Goal: Transaction & Acquisition: Obtain resource

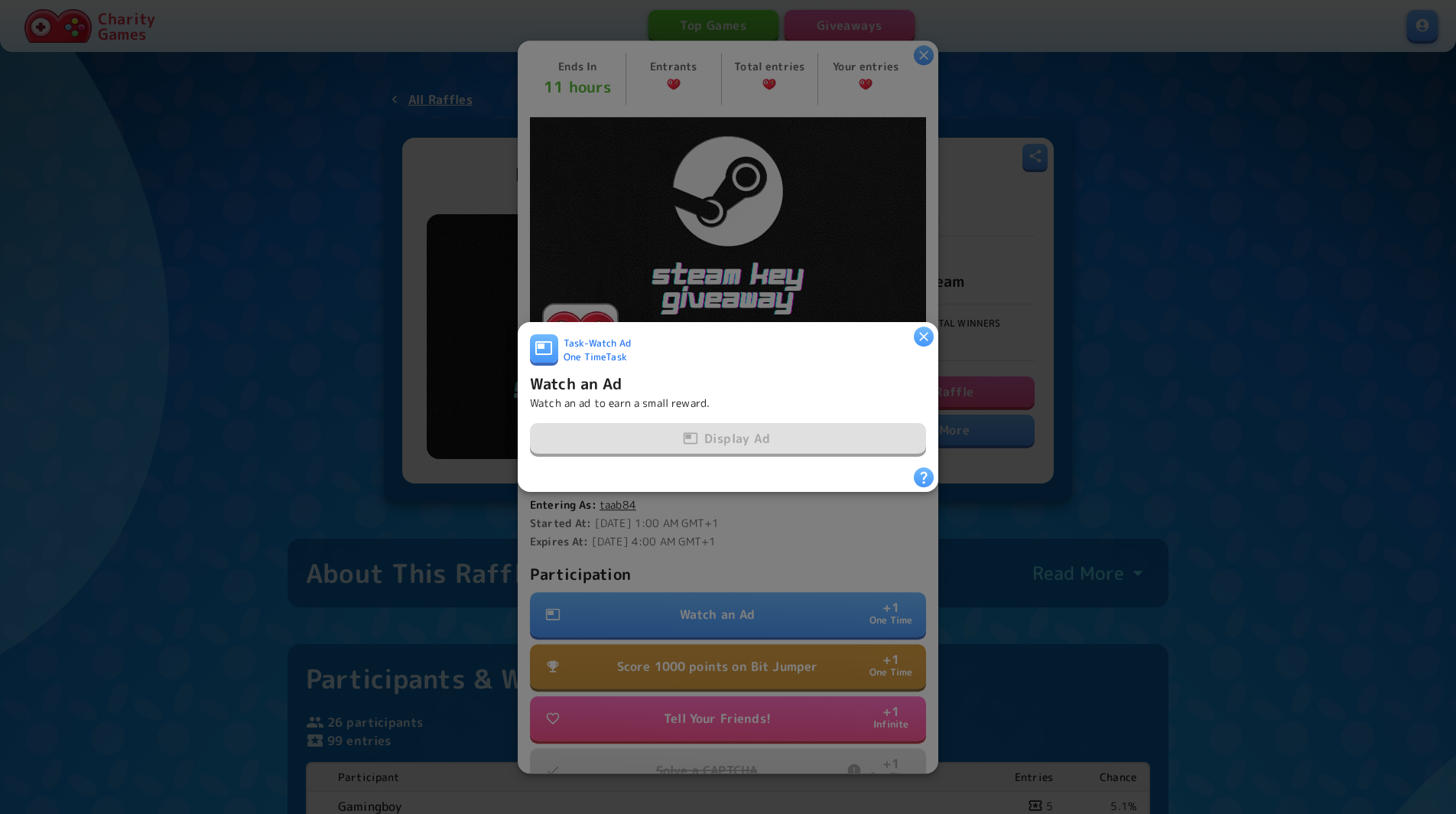
scroll to position [131, 0]
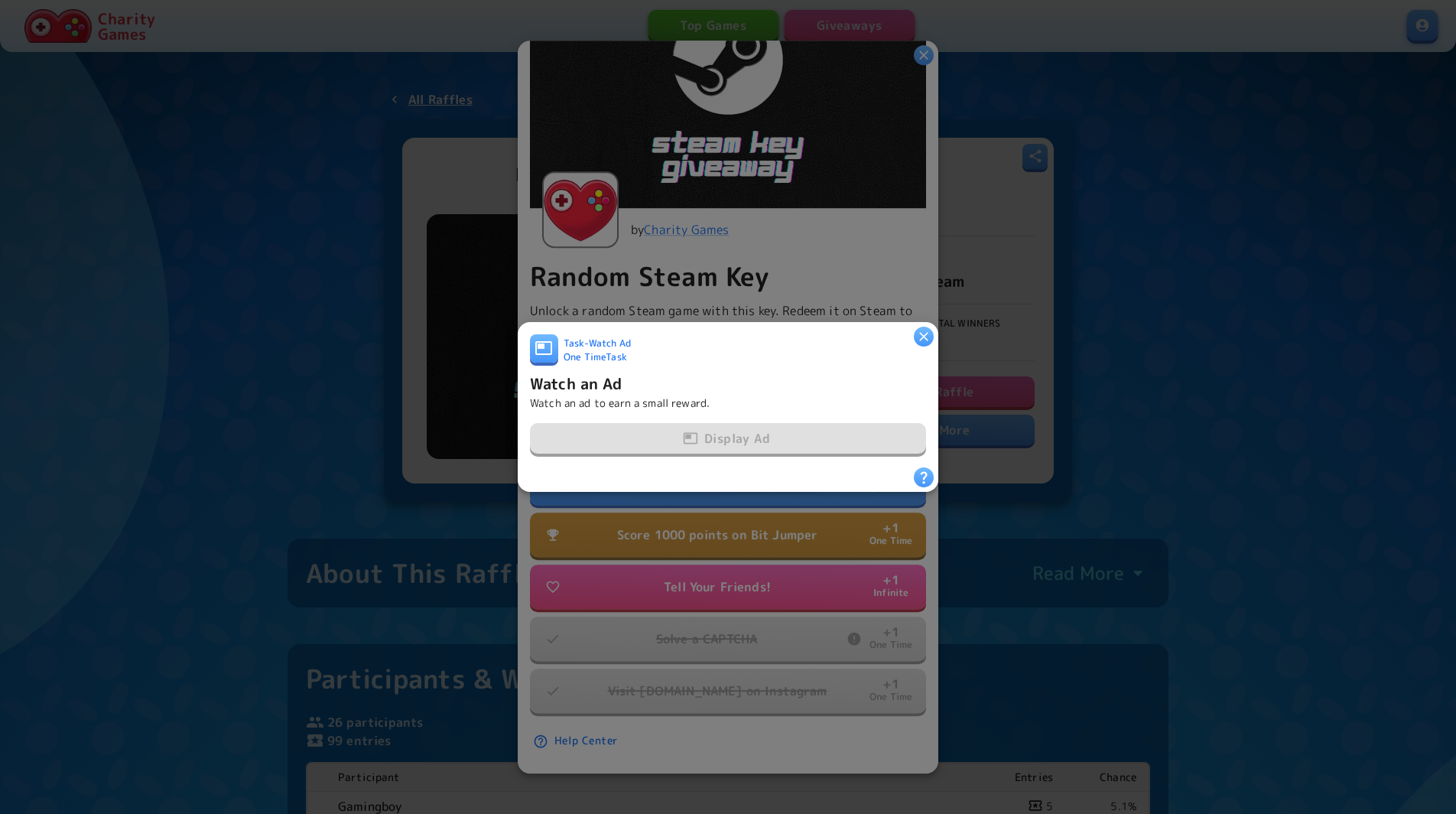
click at [929, 333] on icon "button" at bounding box center [924, 337] width 16 height 16
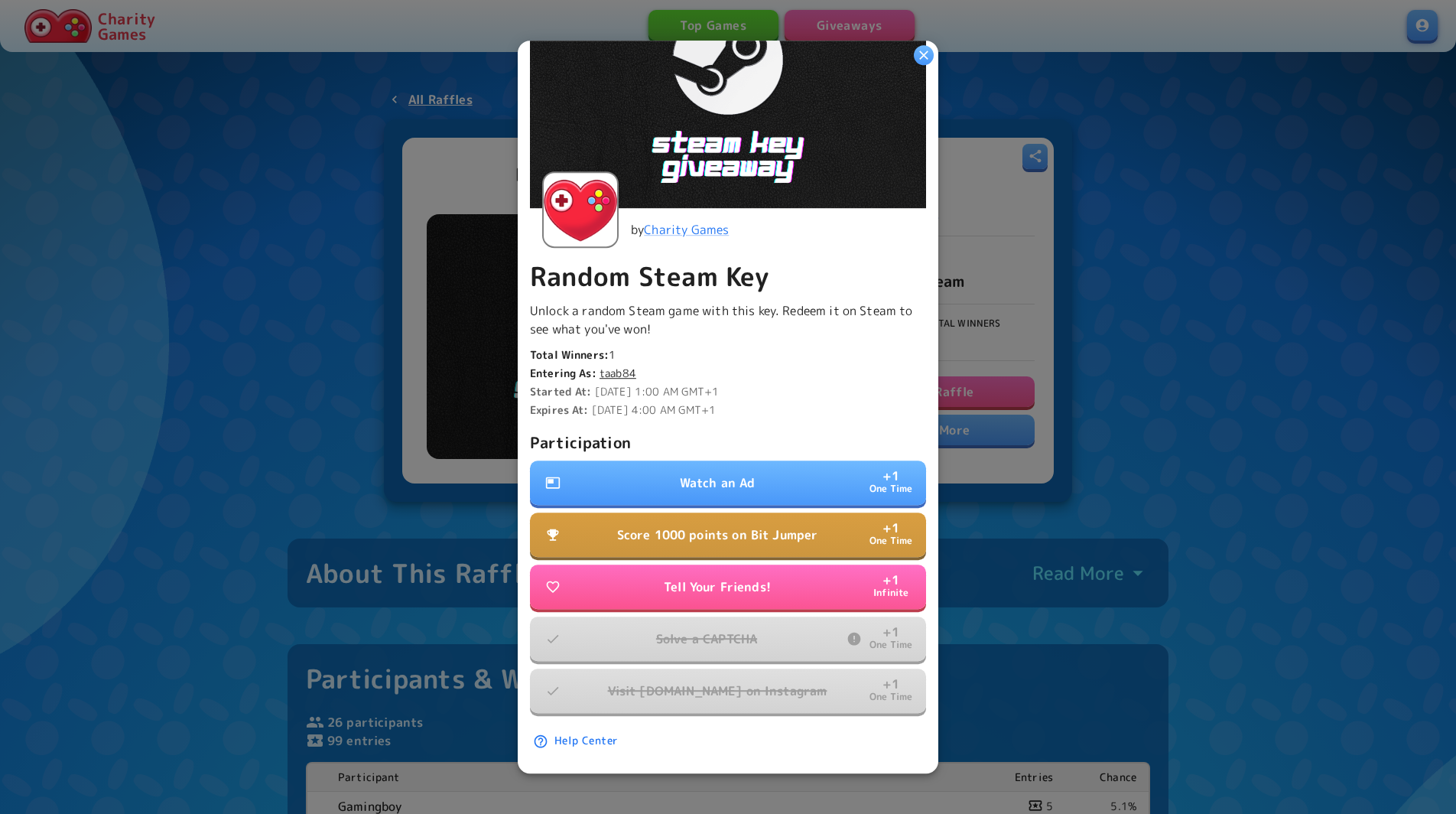
click at [776, 479] on button "Watch an Ad + 1 One Time" at bounding box center [728, 483] width 396 height 45
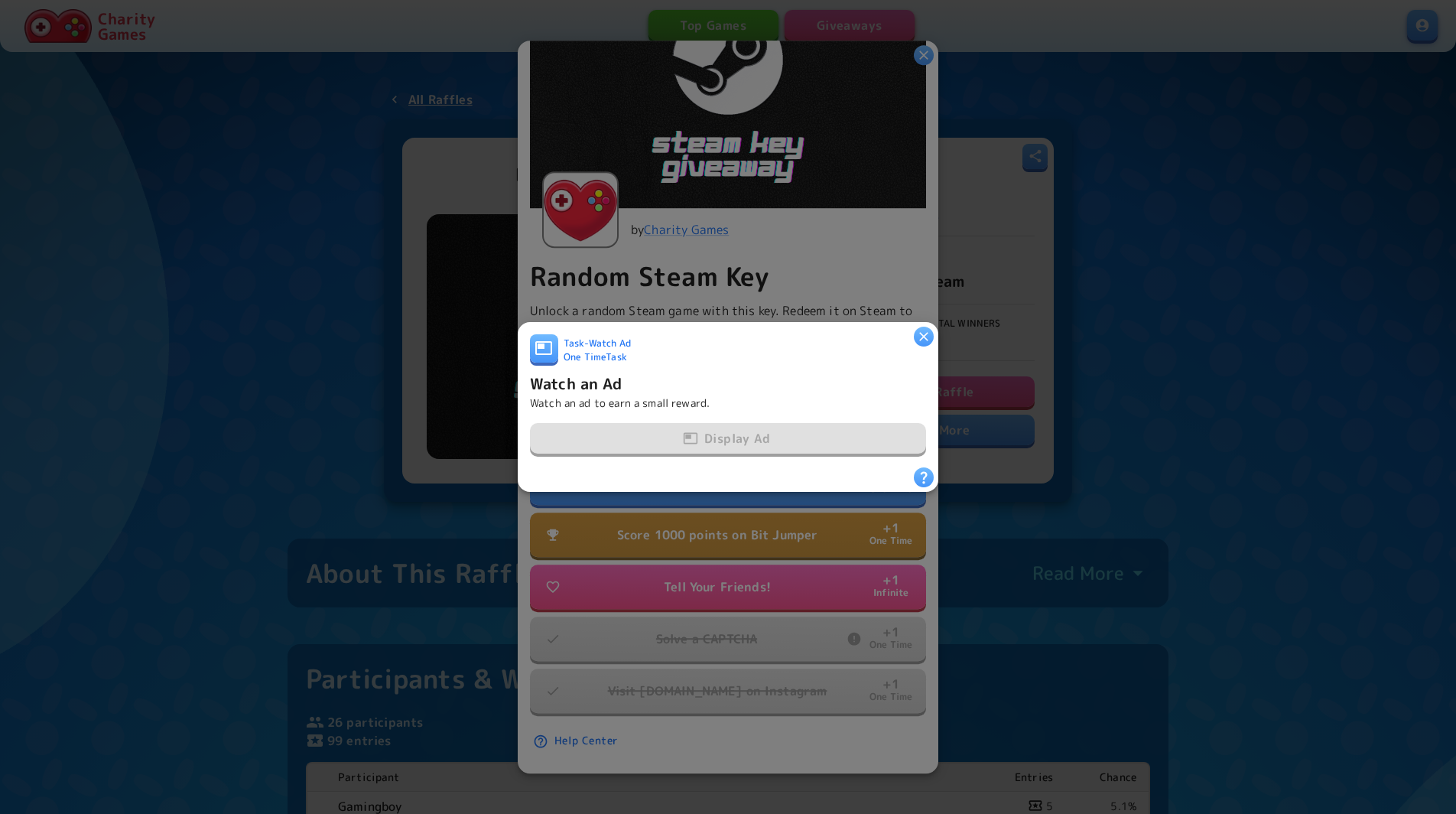
click at [687, 522] on div at bounding box center [728, 407] width 1456 height 814
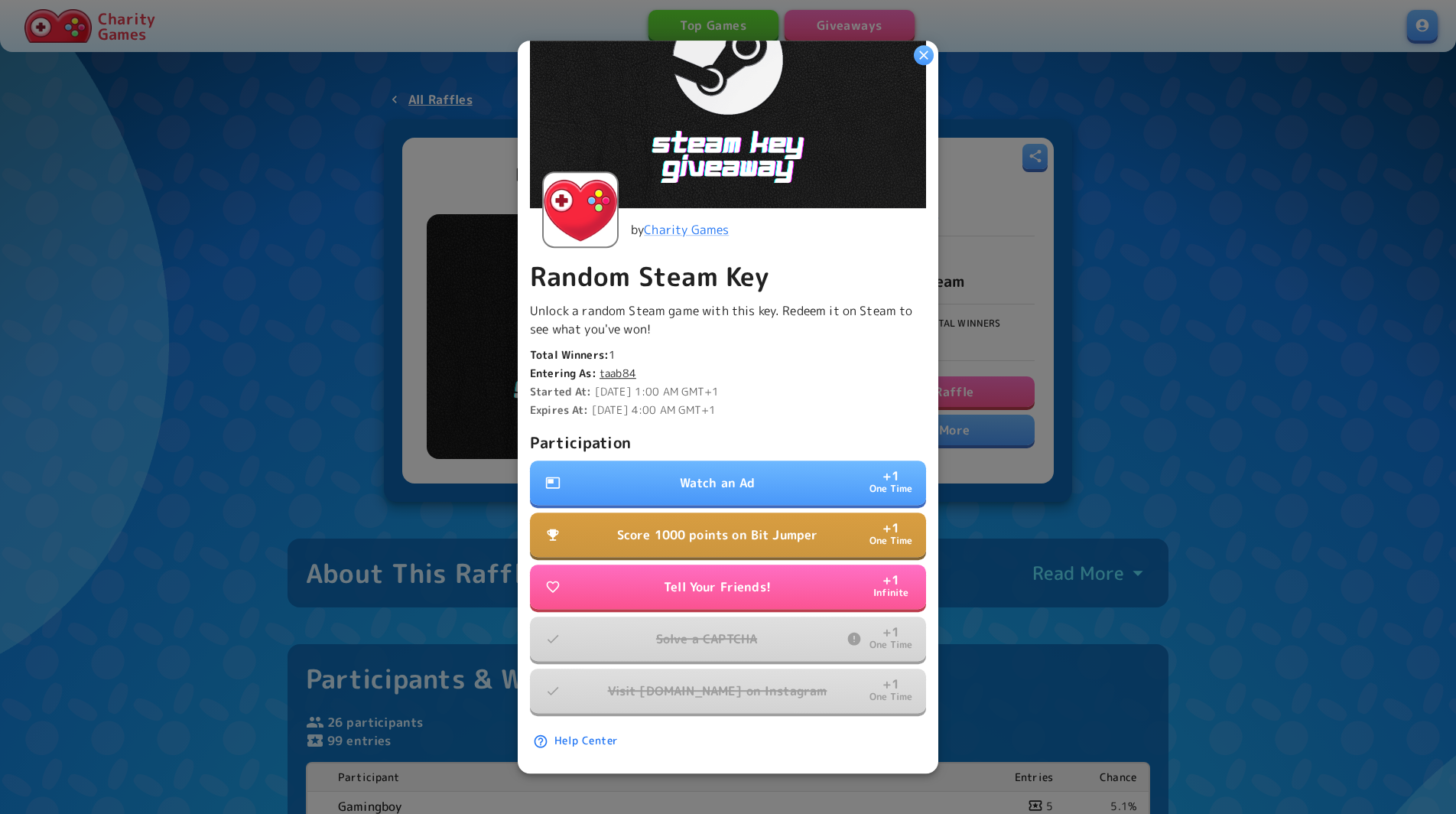
click at [720, 472] on button "Watch an Ad + 1 One Time" at bounding box center [728, 483] width 396 height 45
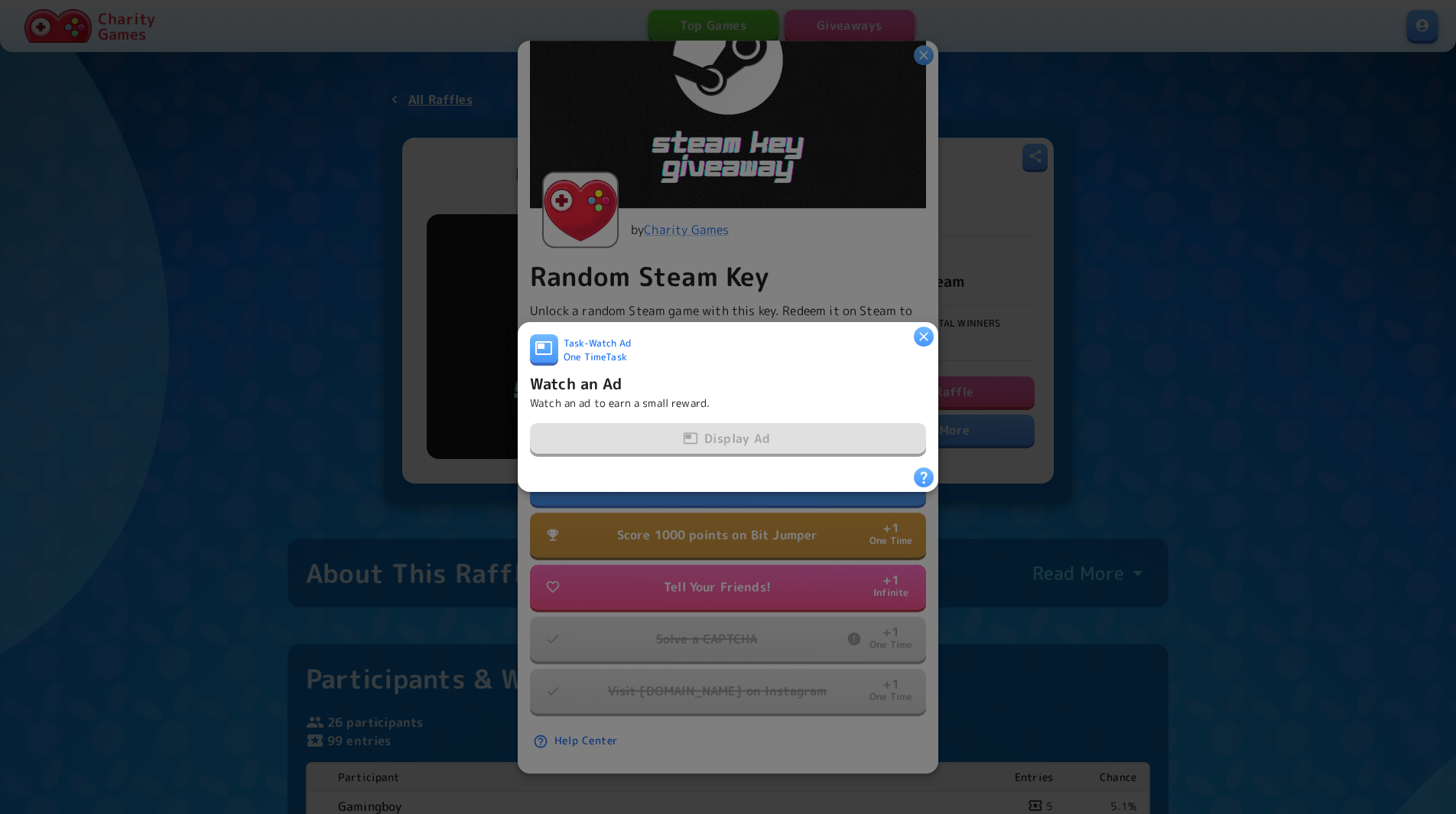
click at [923, 335] on icon "button" at bounding box center [924, 337] width 16 height 16
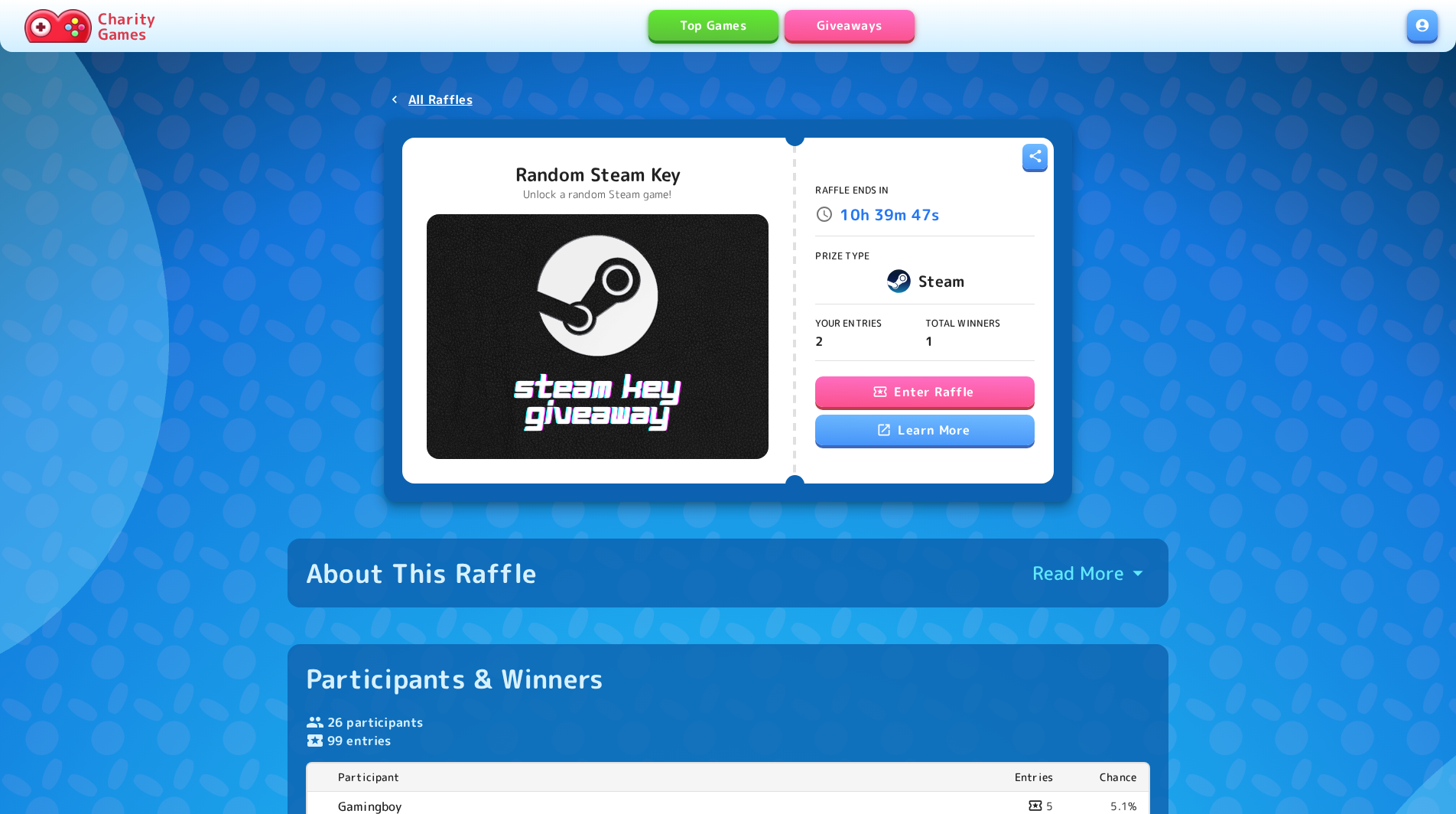
click at [918, 386] on button "Enter Raffle" at bounding box center [925, 391] width 219 height 30
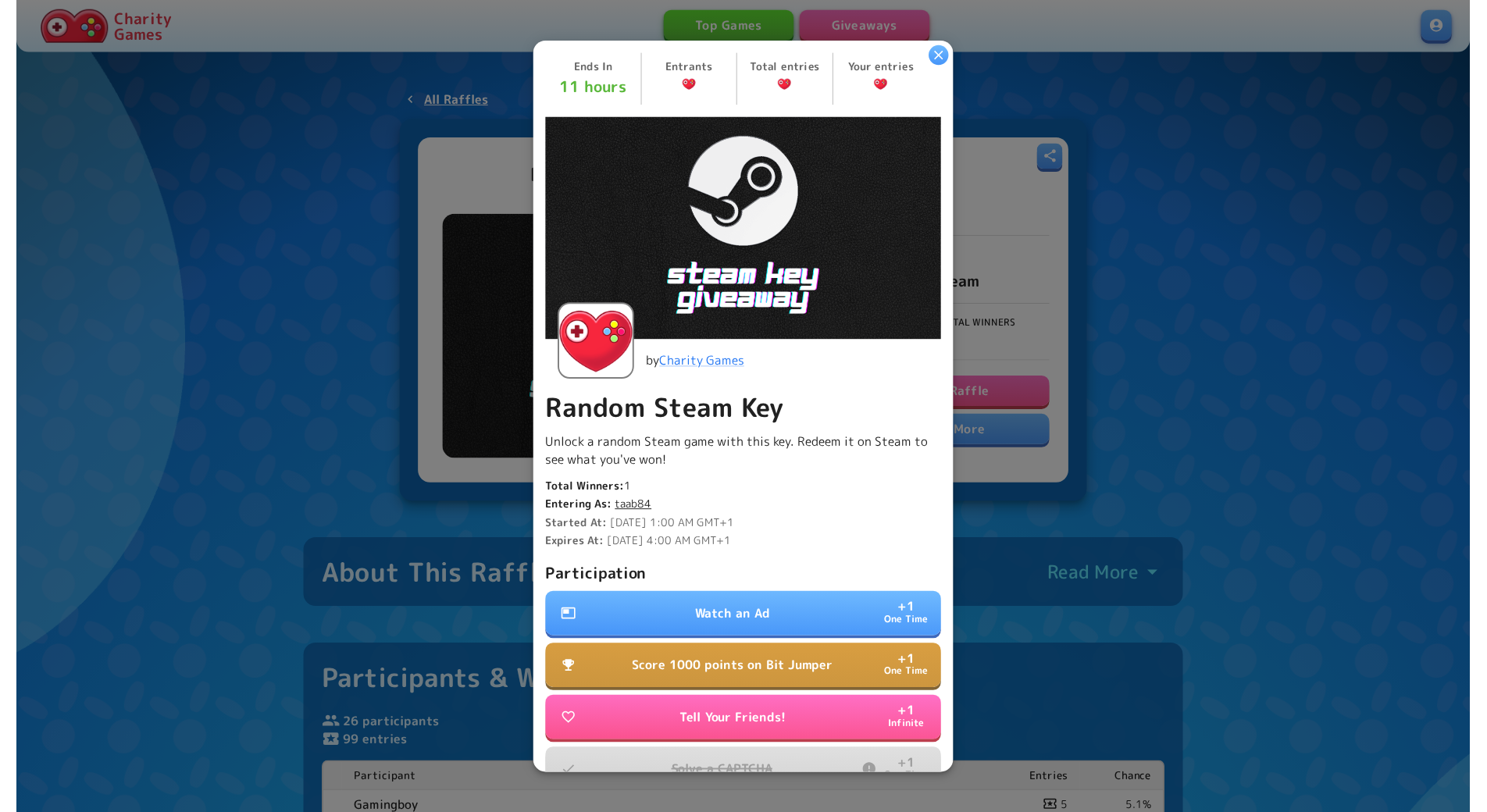
scroll to position [134, 0]
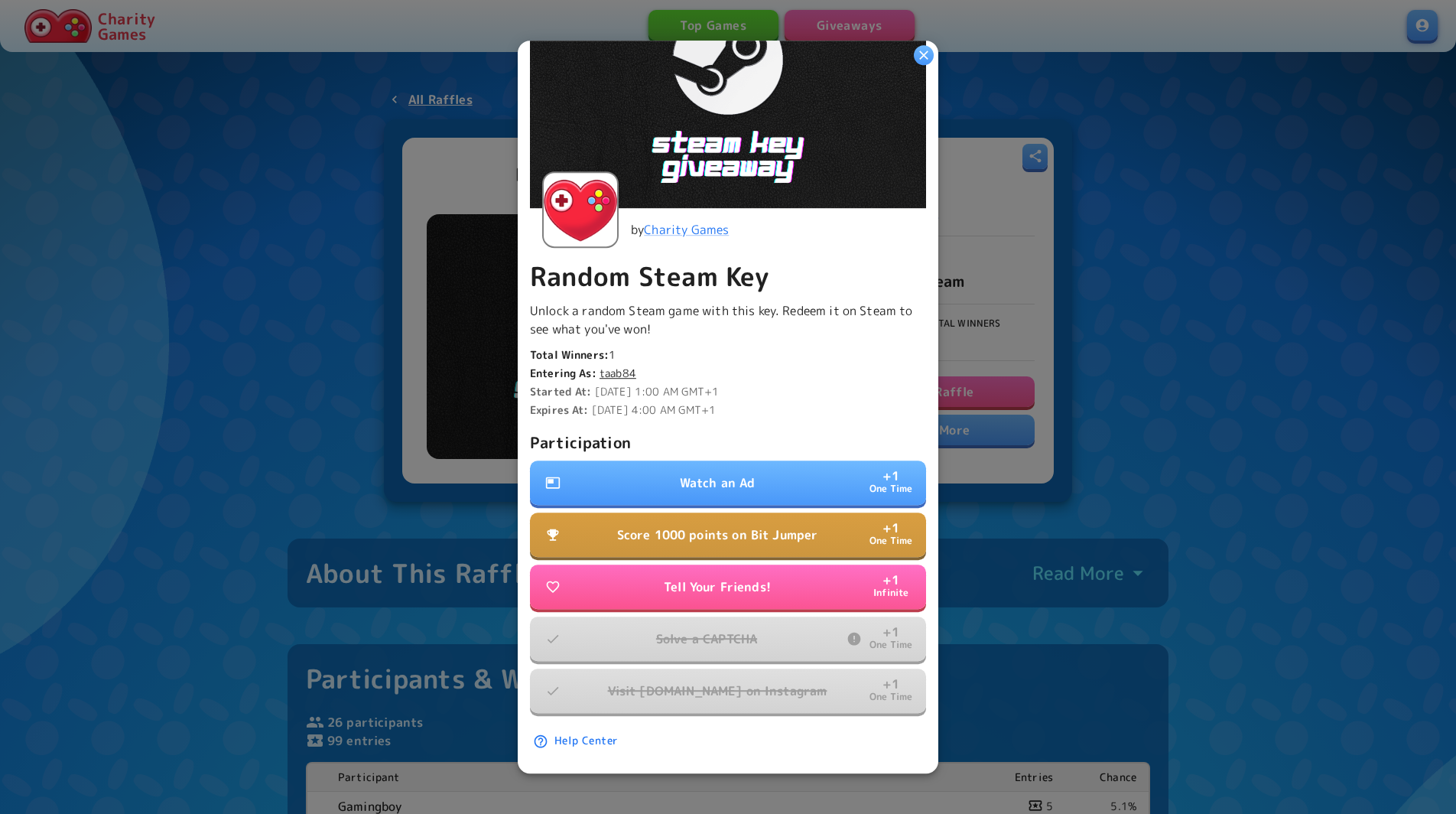
click at [743, 481] on p "Watch an Ad" at bounding box center [717, 482] width 76 height 18
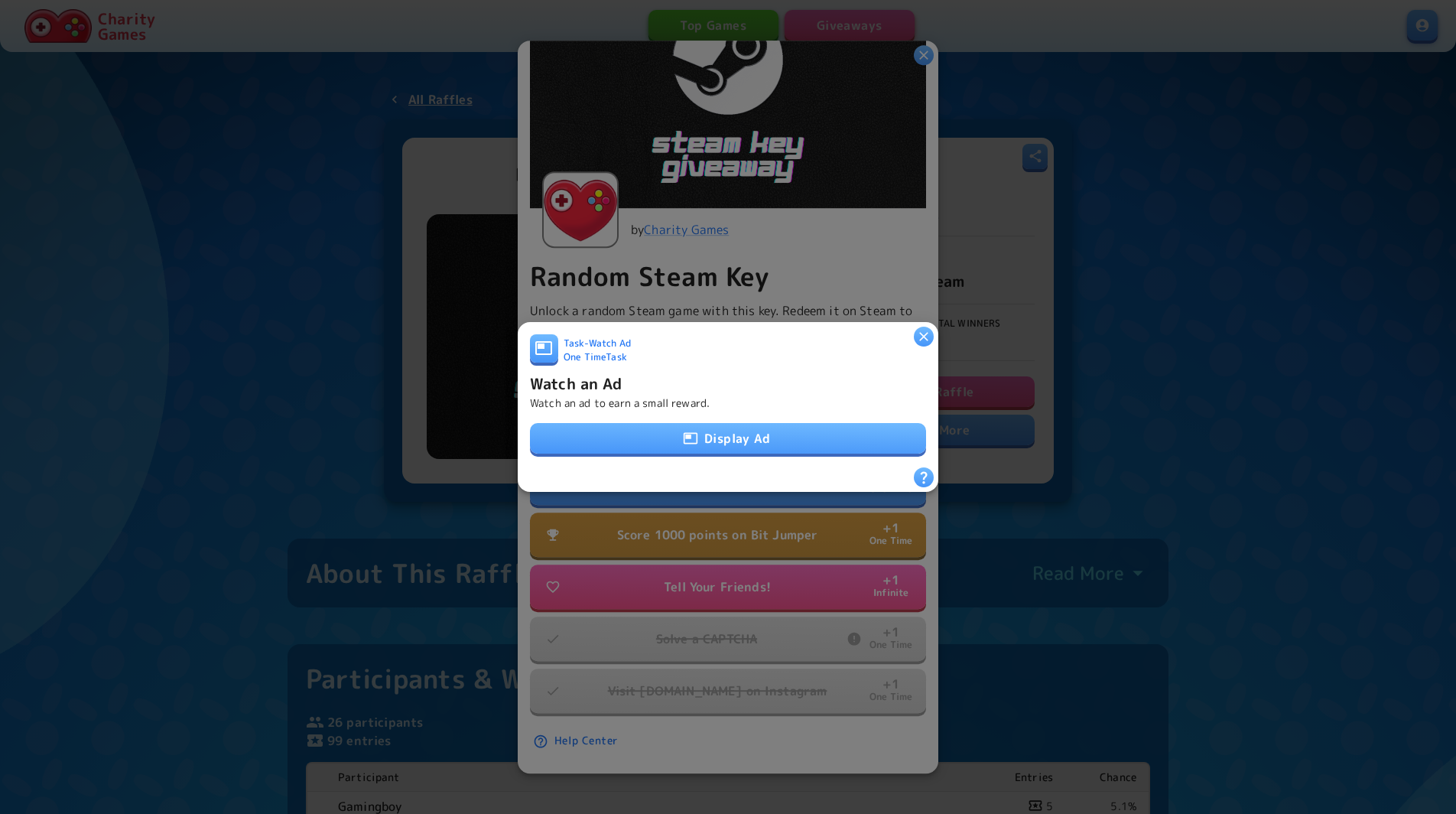
click at [748, 439] on button "Display Ad" at bounding box center [728, 438] width 396 height 30
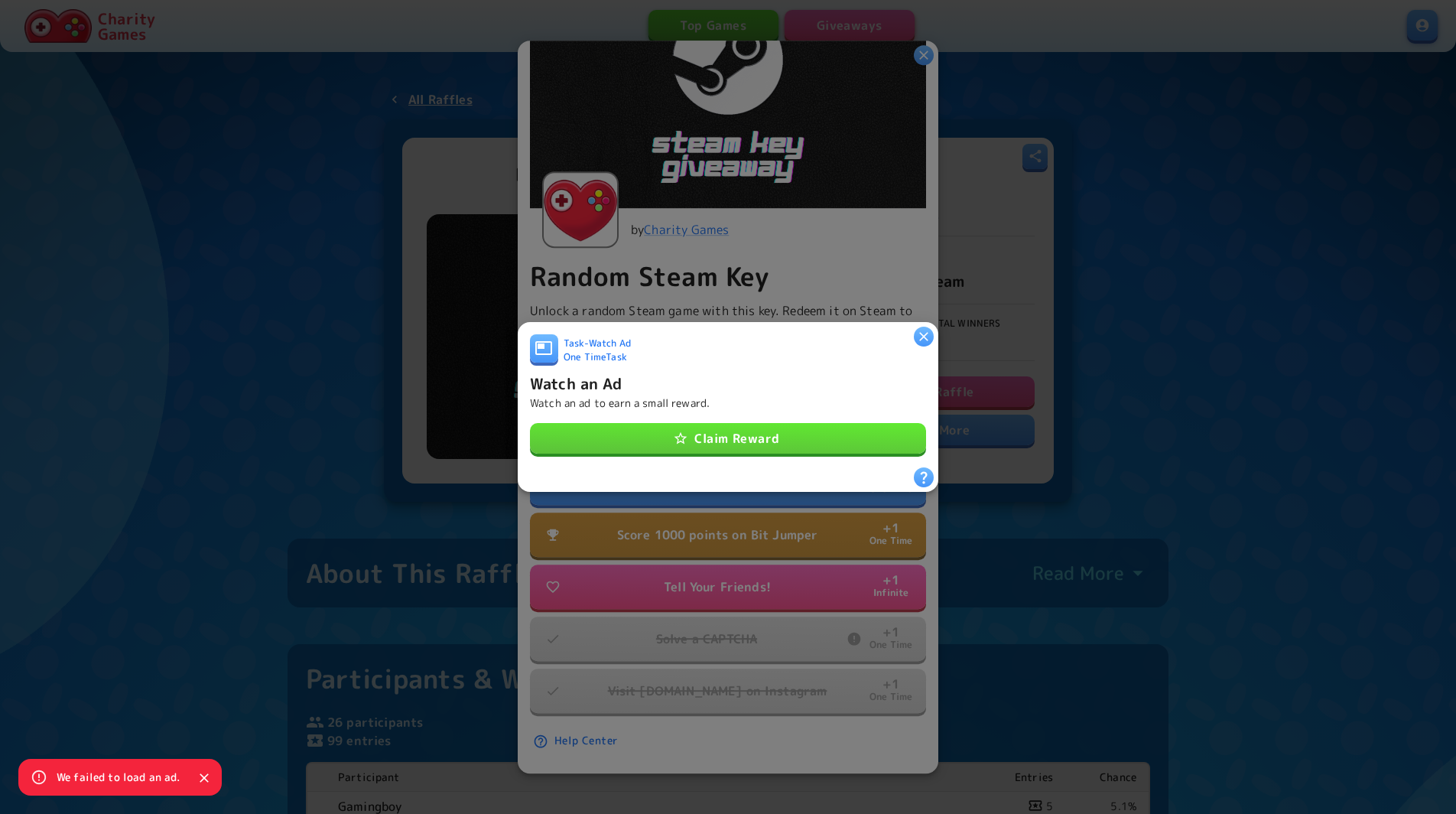
click at [845, 447] on button "Claim Reward" at bounding box center [728, 438] width 396 height 30
